Goal: Transaction & Acquisition: Purchase product/service

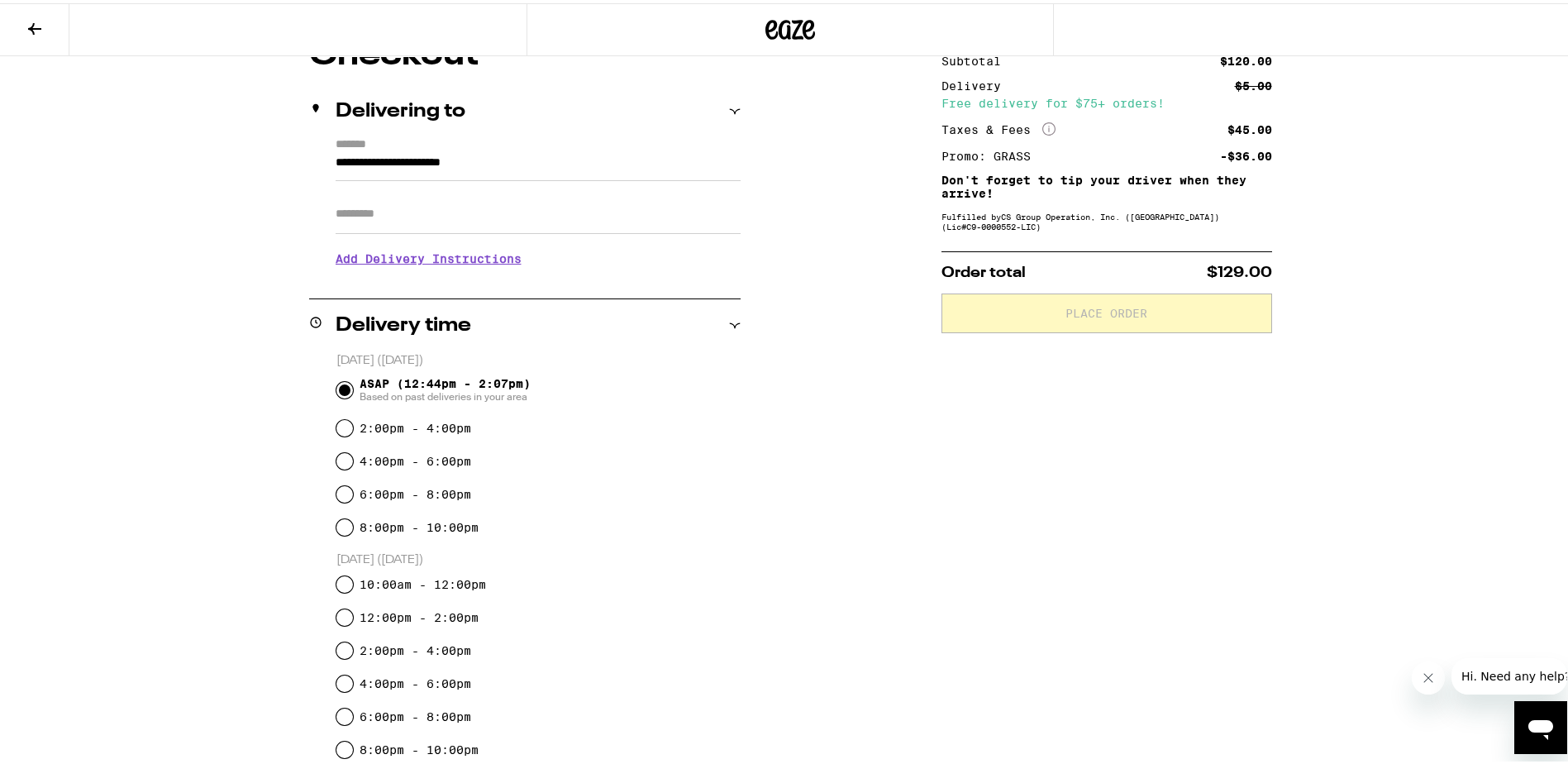
click at [1253, 417] on div "Subtotal $120.00 Delivery $5.00 Free delivery for $75+ orders! Taxes & Fees Mor…" at bounding box center [1107, 630] width 331 height 1189
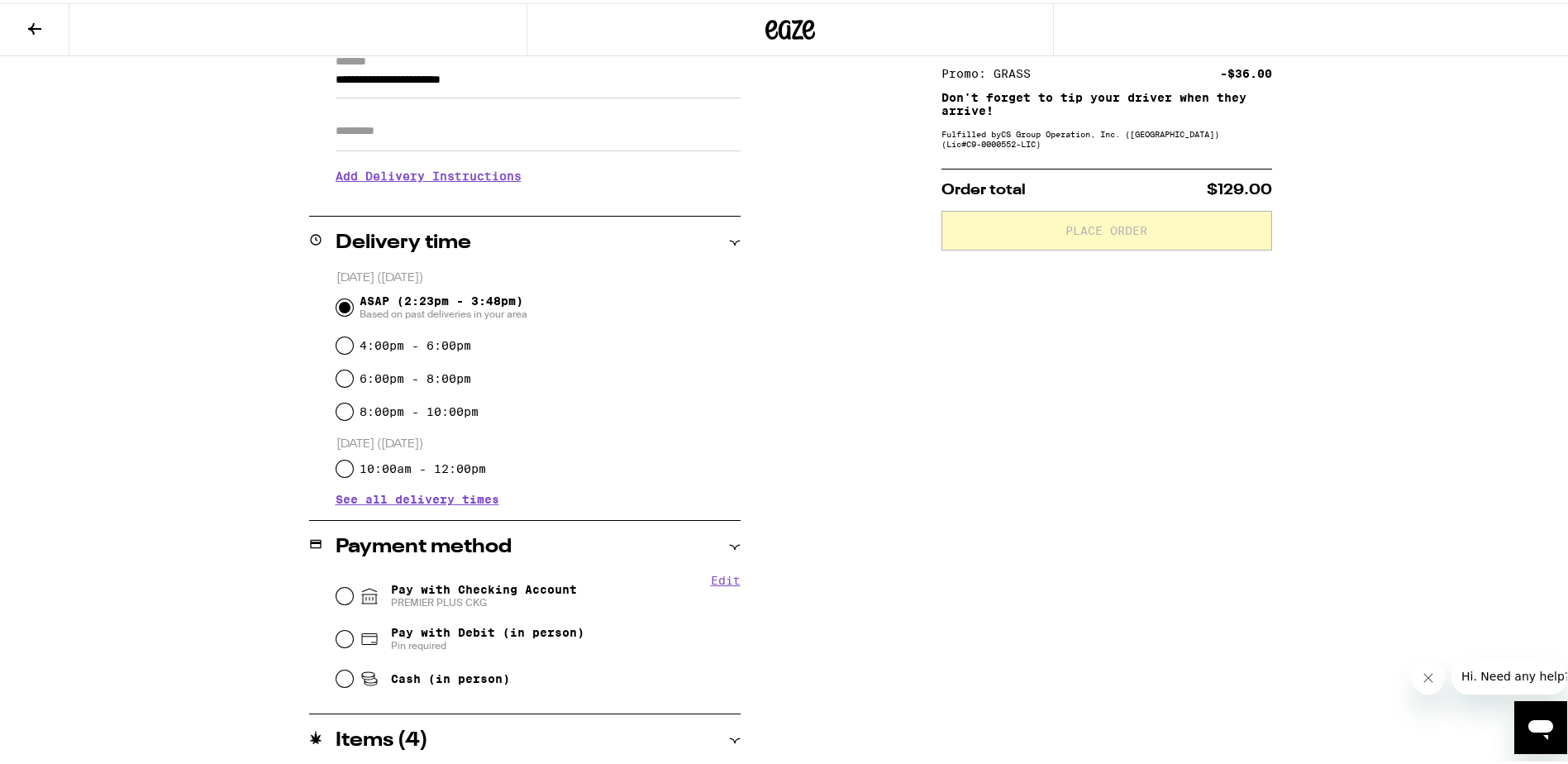
scroll to position [248, 0]
click at [341, 470] on input "10:00am - 12:00pm" at bounding box center [345, 465] width 17 height 17
radio input "true"
click at [337, 676] on input "Cash (in person)" at bounding box center [345, 674] width 17 height 17
radio input "true"
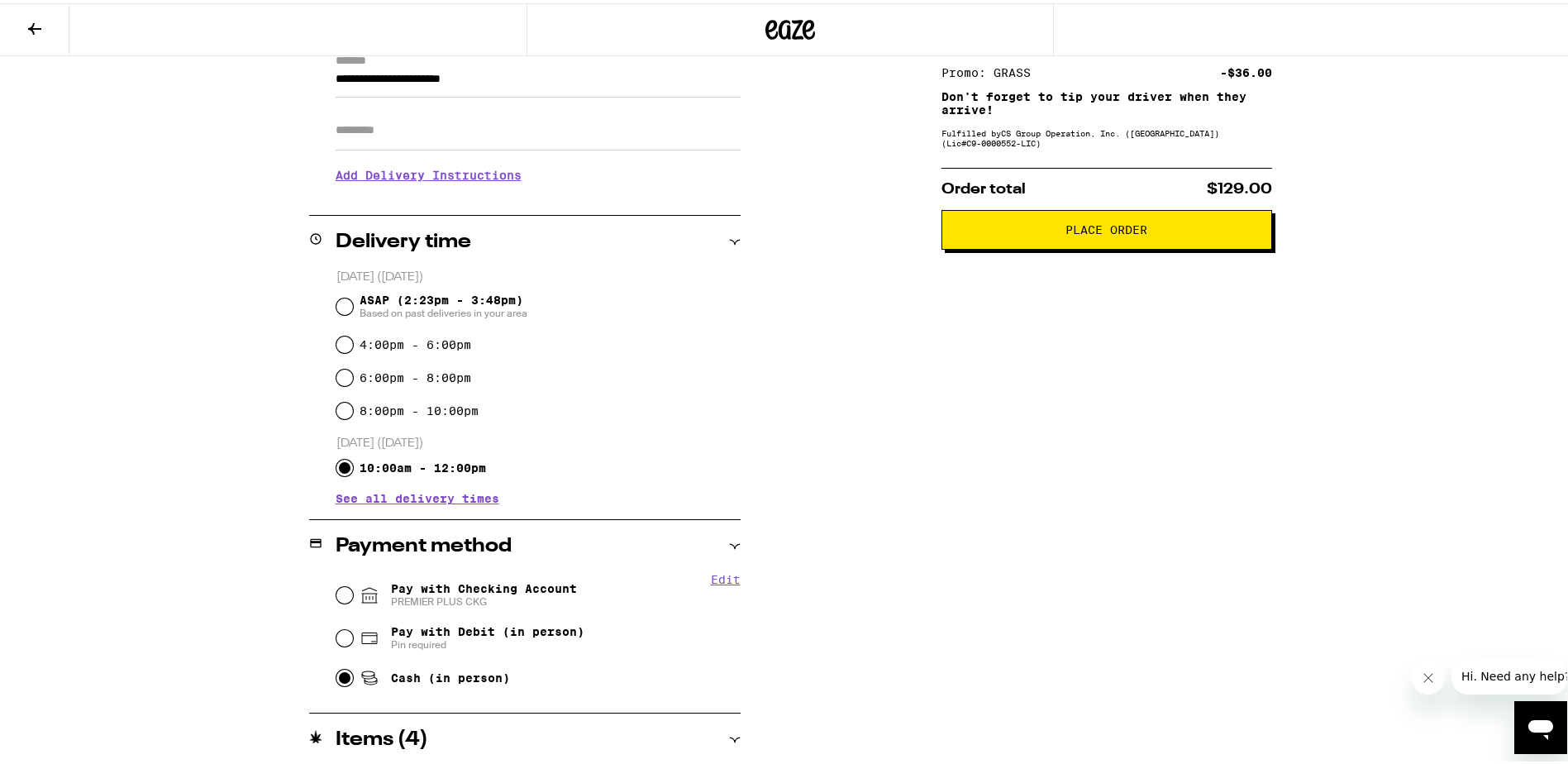
click at [1119, 230] on span "Place Order" at bounding box center [1106, 226] width 82 height 12
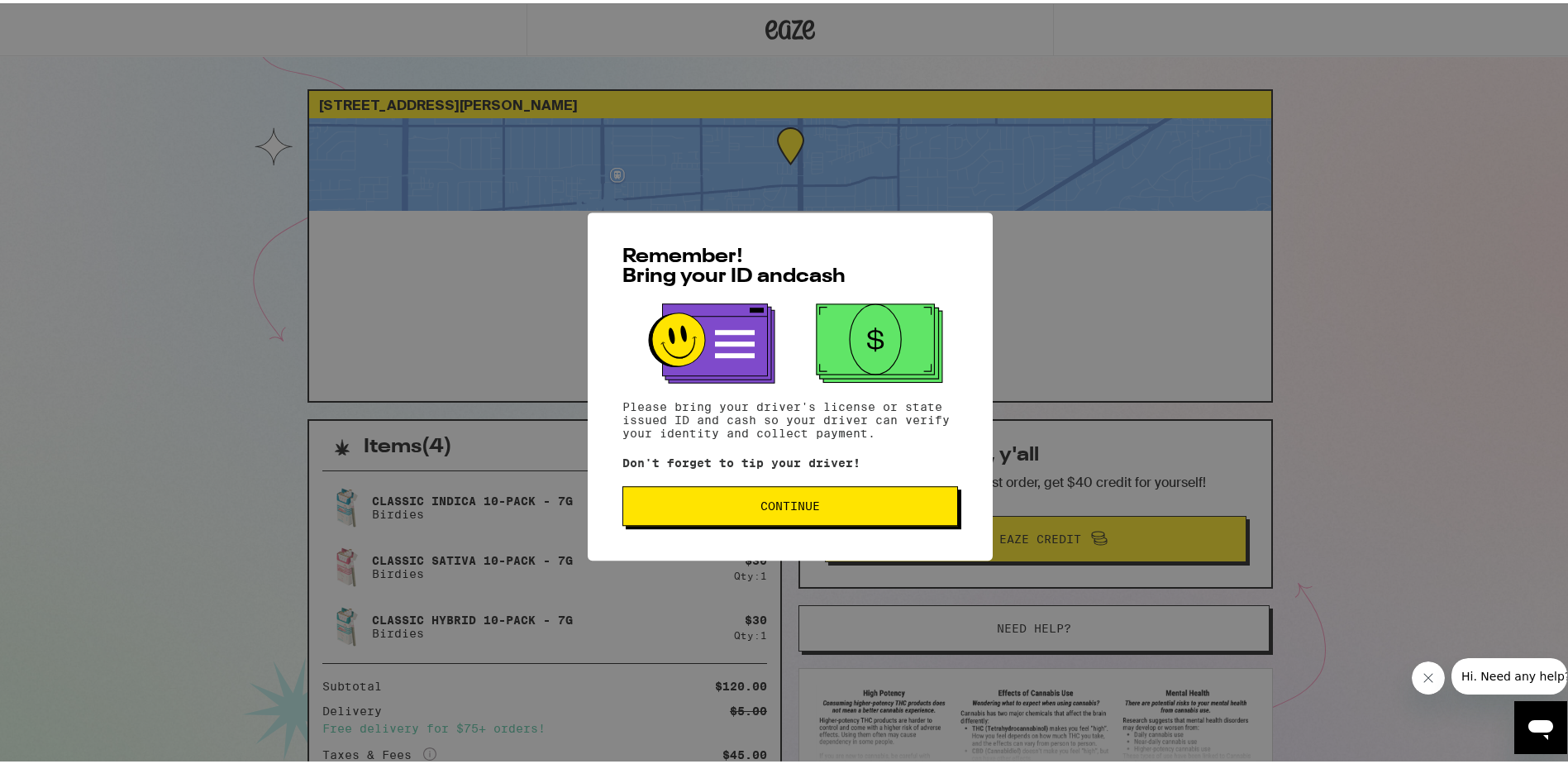
click at [807, 499] on span "Continue" at bounding box center [790, 502] width 59 height 12
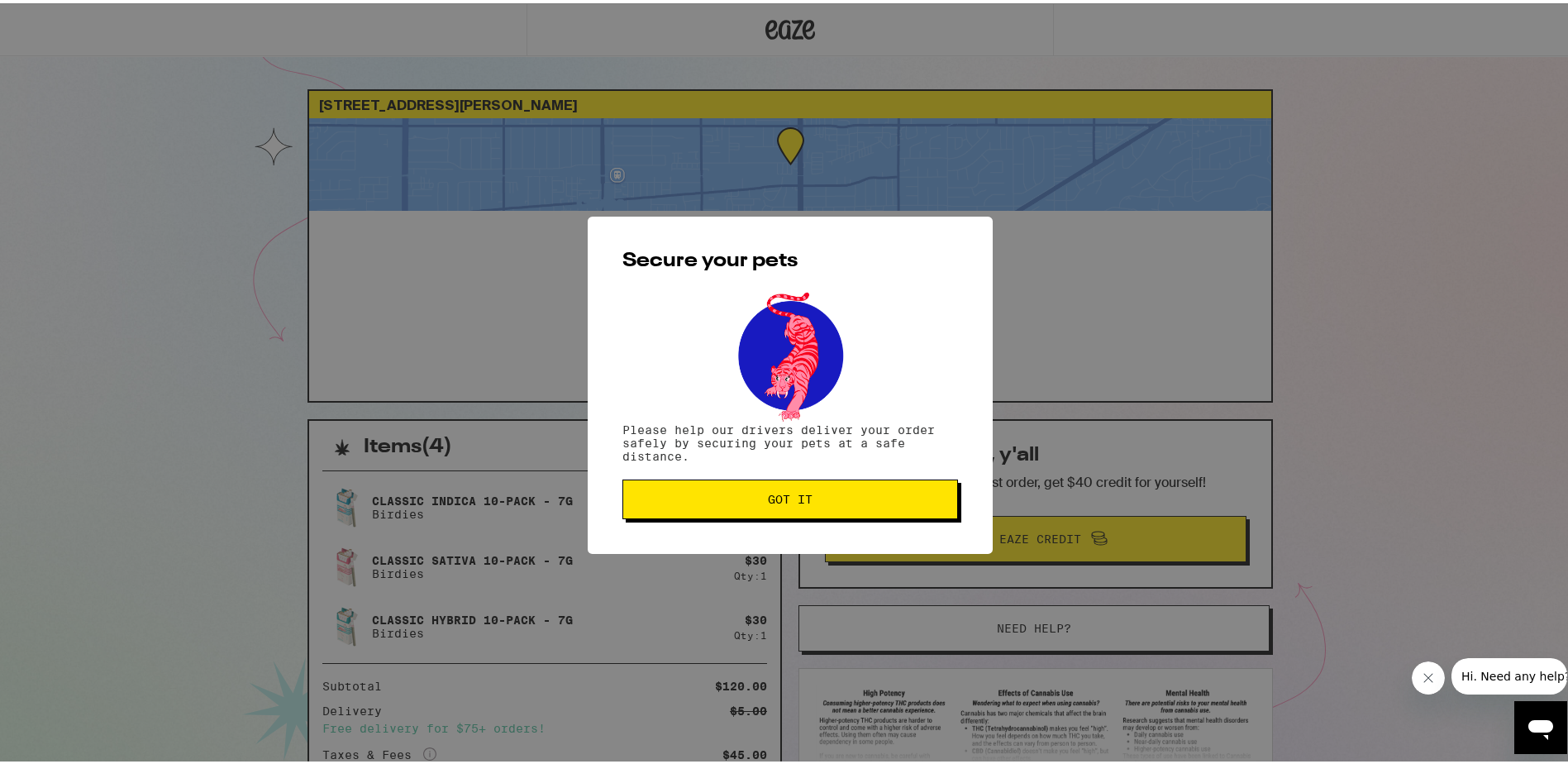
drag, startPoint x: 807, startPoint y: 499, endPoint x: 805, endPoint y: 550, distance: 51.0
click at [807, 500] on span "Got it" at bounding box center [789, 496] width 307 height 12
